Goal: Task Accomplishment & Management: Use online tool/utility

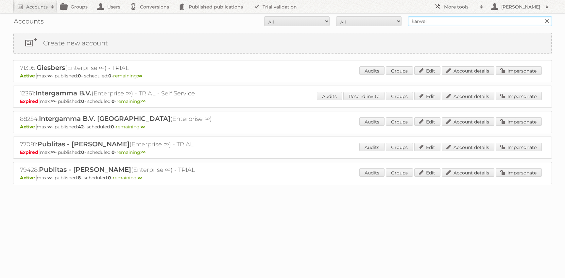
click at [428, 21] on input "karwei" at bounding box center [480, 21] width 144 height 10
type input "[PERSON_NAME]"
click at [542, 16] on input "Search" at bounding box center [547, 21] width 10 height 10
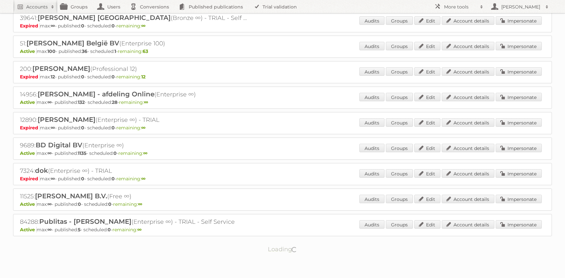
scroll to position [78, 0]
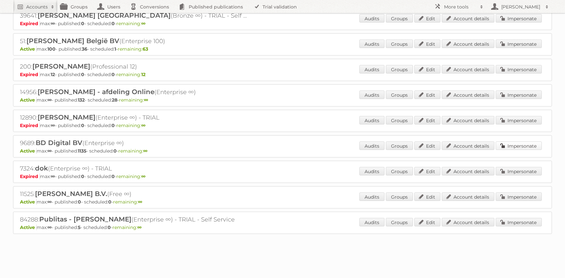
click at [516, 145] on link "Impersonate" at bounding box center [518, 146] width 46 height 8
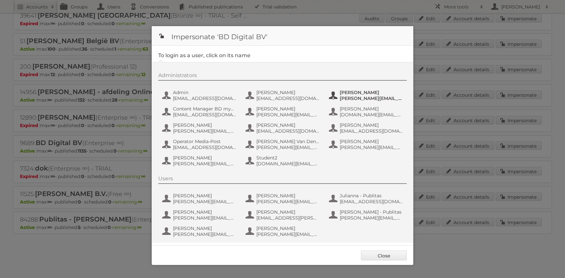
click at [348, 98] on span "claudias@mediapost-hitmail.ro" at bounding box center [371, 98] width 63 height 6
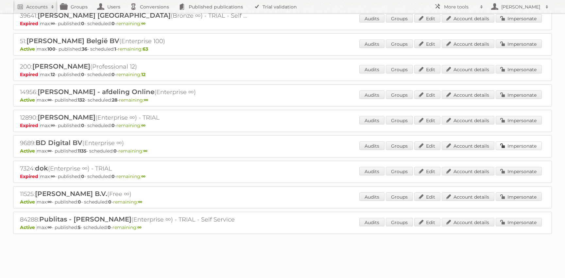
click at [505, 144] on link "Impersonate" at bounding box center [518, 146] width 46 height 8
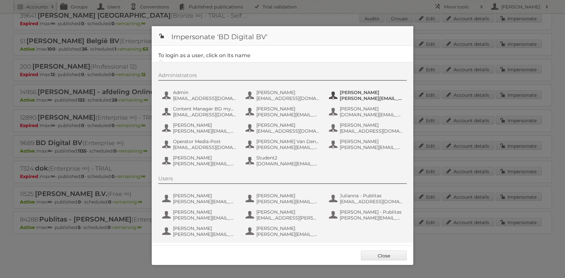
click at [364, 95] on span "Claudia Stefan" at bounding box center [371, 93] width 63 height 6
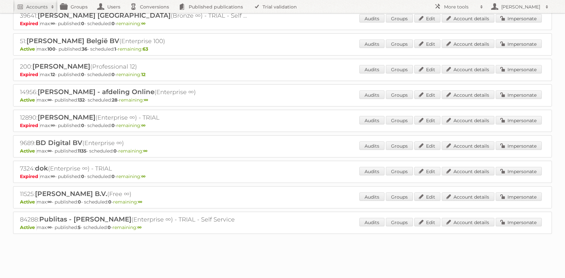
scroll to position [0, 0]
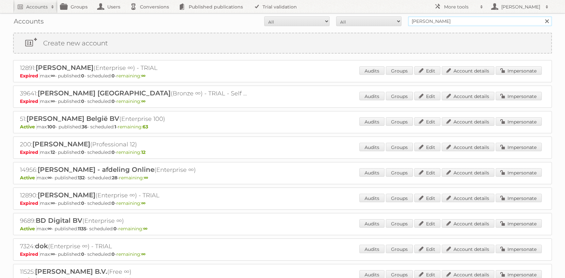
click at [434, 20] on input "[PERSON_NAME]" at bounding box center [480, 21] width 144 height 10
paste input "14956"
type input "14956"
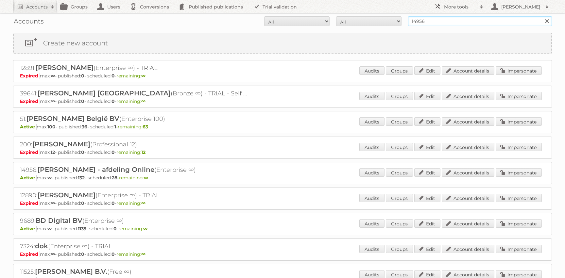
click at [542, 16] on input "Search" at bounding box center [547, 21] width 10 height 10
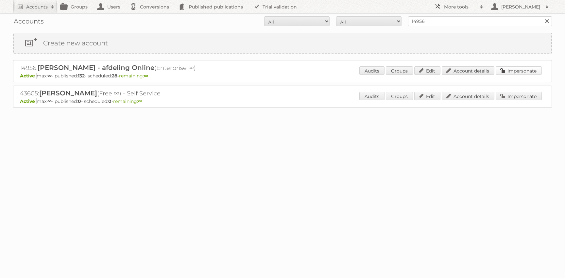
click at [518, 72] on link "Impersonate" at bounding box center [518, 70] width 46 height 8
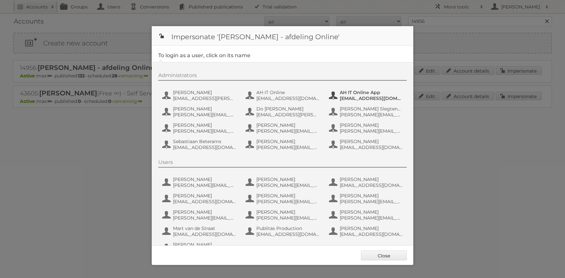
click at [381, 98] on span "appstore.account.holder@aholddelhaize.com" at bounding box center [371, 98] width 63 height 6
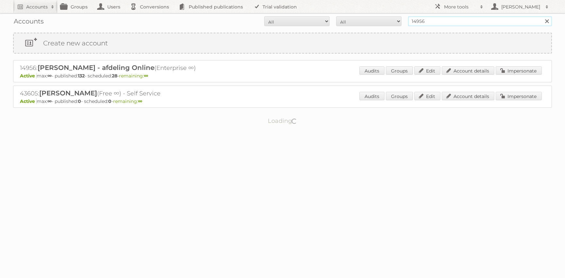
click at [499, 22] on input "14956" at bounding box center [480, 21] width 144 height 10
type input "18"
click at [542, 16] on input "Search" at bounding box center [547, 21] width 10 height 10
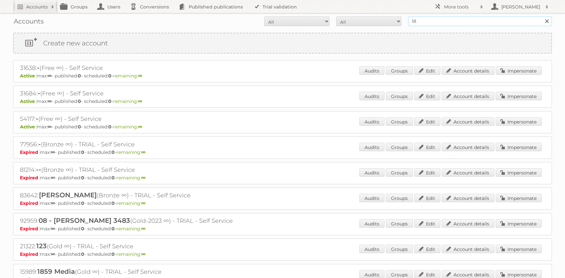
drag, startPoint x: 437, startPoint y: 21, endPoint x: 395, endPoint y: 21, distance: 41.2
click at [395, 21] on form "All Active Expired Pending All Paid Trials Self service 18 Search" at bounding box center [282, 21] width 539 height 10
type input "kruidvat"
click at [542, 16] on input "Search" at bounding box center [547, 21] width 10 height 10
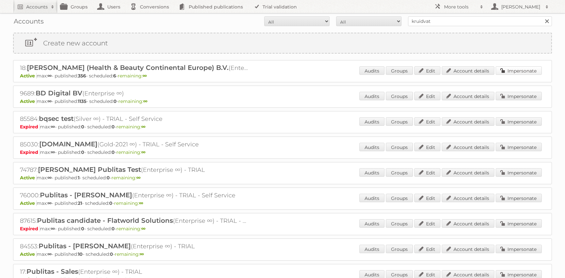
click at [513, 73] on link "Impersonate" at bounding box center [518, 70] width 46 height 8
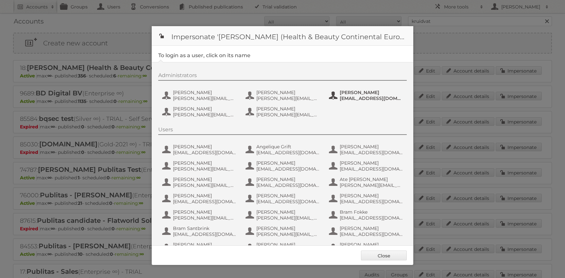
click at [358, 100] on span "oleh_sova@epam.com" at bounding box center [371, 98] width 63 height 6
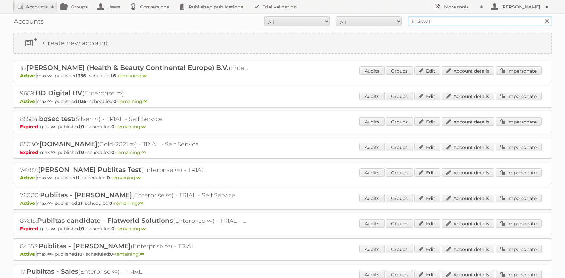
click at [422, 21] on input "kruidvat" at bounding box center [480, 21] width 144 height 10
type input "[PERSON_NAME]"
click at [542, 16] on input "Search" at bounding box center [547, 21] width 10 height 10
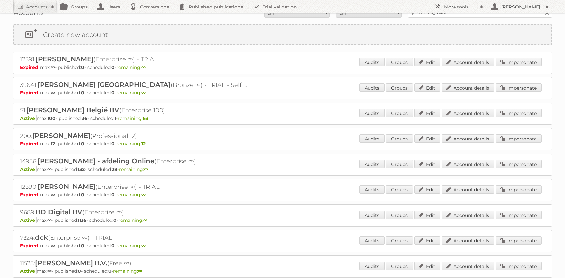
scroll to position [10, 0]
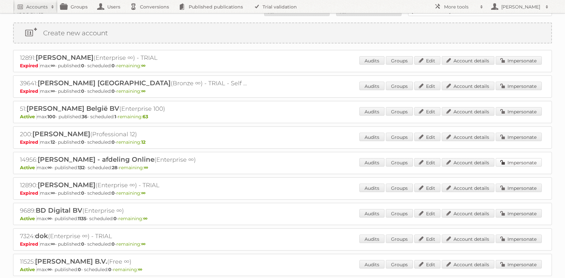
click at [514, 164] on link "Impersonate" at bounding box center [518, 162] width 46 height 8
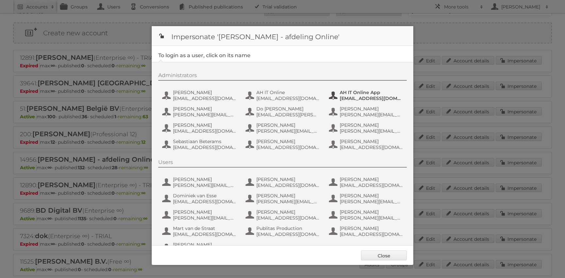
click at [350, 95] on span "AH IT Online App" at bounding box center [371, 93] width 63 height 6
